Goal: Task Accomplishment & Management: Manage account settings

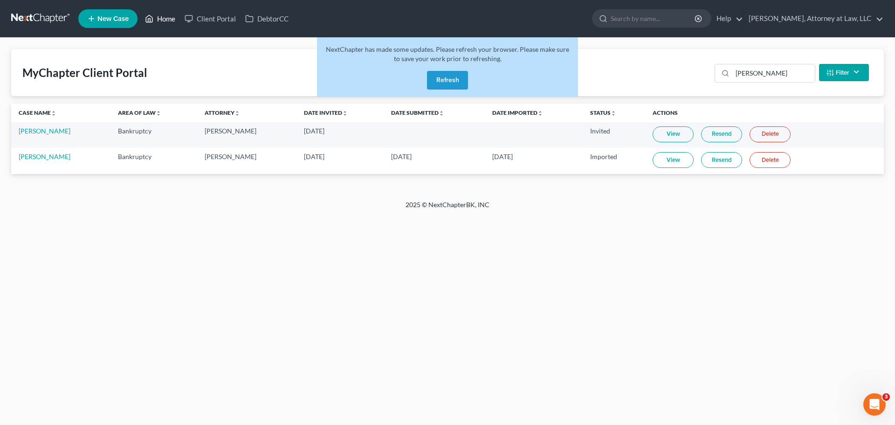
click at [163, 20] on link "Home" at bounding box center [160, 18] width 40 height 17
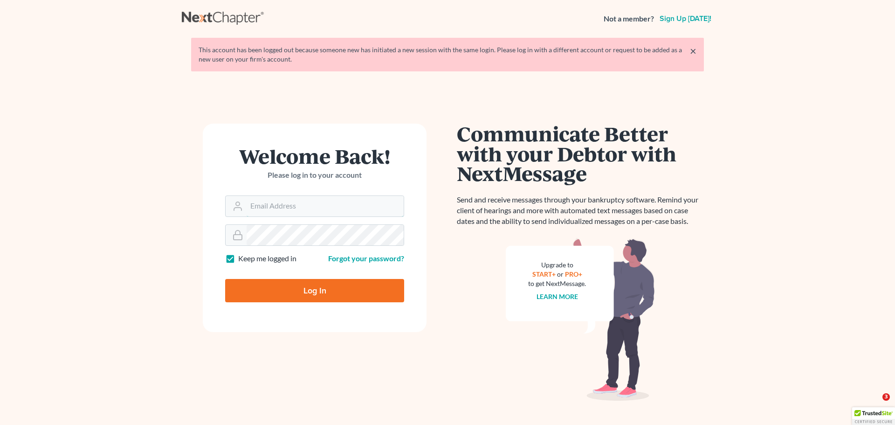
type input "[EMAIL_ADDRESS][DOMAIN_NAME]"
click at [346, 296] on input "Log In" at bounding box center [314, 290] width 179 height 23
type input "Thinking..."
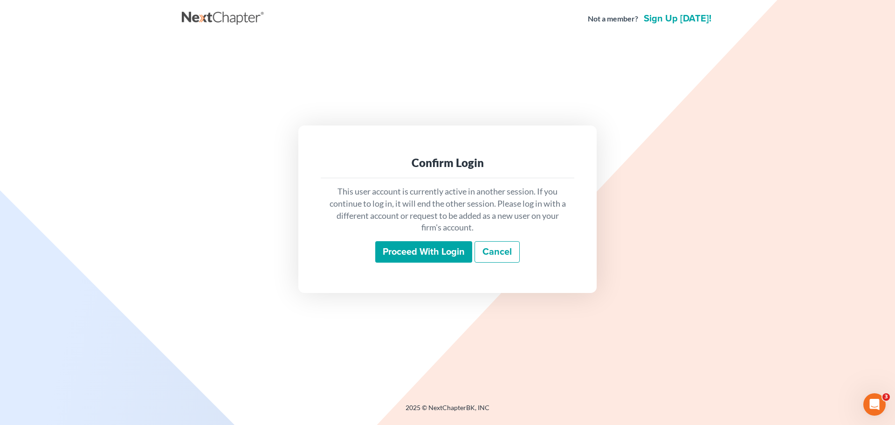
click at [397, 256] on input "Proceed with login" at bounding box center [423, 251] width 97 height 21
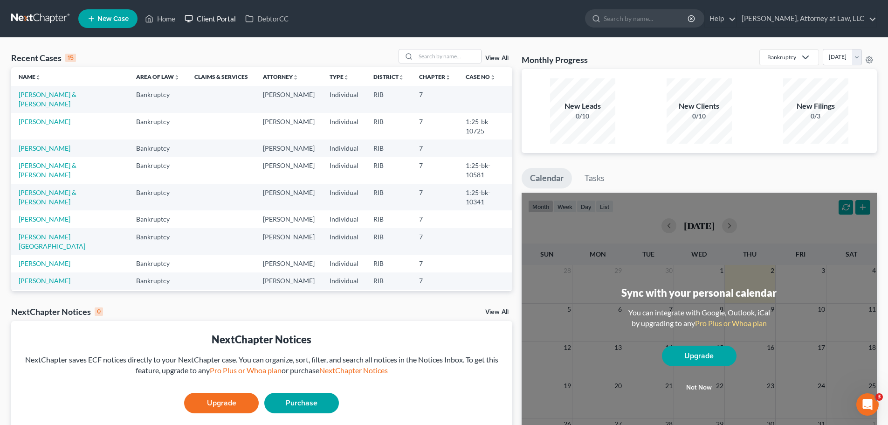
click at [226, 18] on link "Client Portal" at bounding box center [210, 18] width 61 height 17
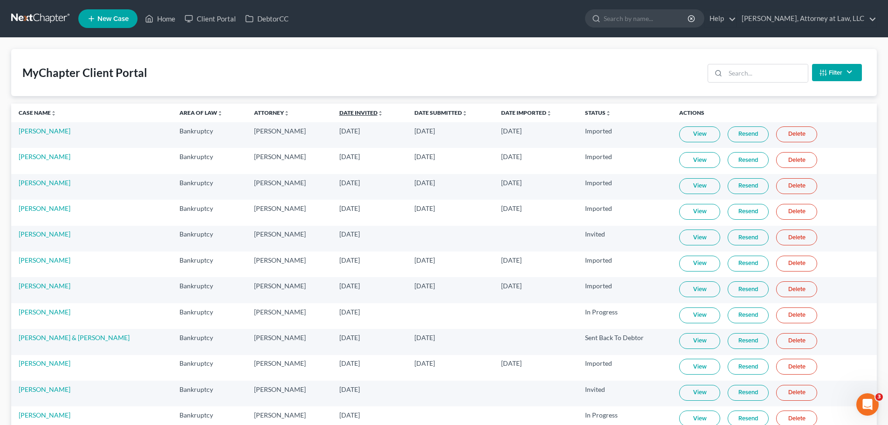
click at [339, 114] on link "Date Invited unfold_more expand_more expand_less" at bounding box center [361, 112] width 44 height 7
click at [339, 114] on link "Date Invited unfold_more expand_more expand_less" at bounding box center [361, 112] width 45 height 7
